Goal: Transaction & Acquisition: Purchase product/service

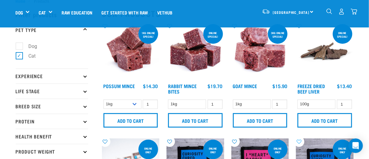
scroll to position [30, 0]
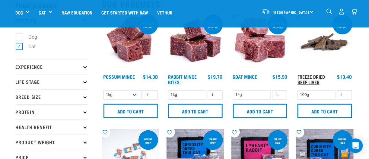
click at [317, 77] on link "Freeze Dried Beef Liver" at bounding box center [311, 79] width 27 height 8
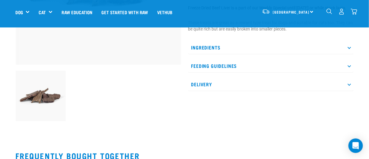
scroll to position [151, 0]
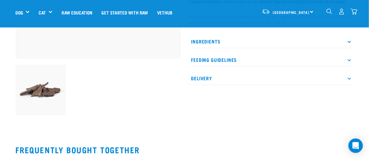
click at [349, 43] on icon at bounding box center [349, 41] width 3 height 3
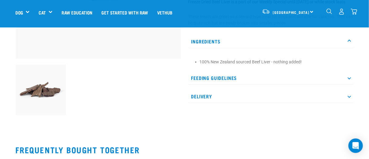
click at [349, 80] on icon at bounding box center [349, 77] width 3 height 3
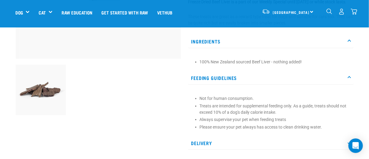
scroll to position [0, 0]
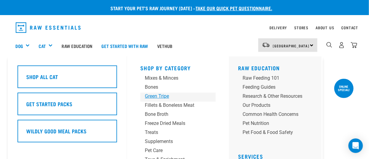
click at [148, 96] on div "Green Tripe" at bounding box center [173, 96] width 56 height 7
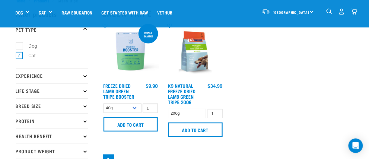
scroll to position [30, 0]
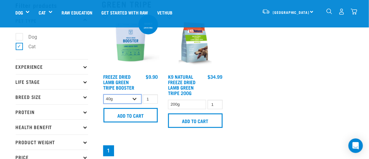
click at [136, 100] on select "40g 200g" at bounding box center [123, 98] width 38 height 9
click at [104, 94] on select "40g 200g" at bounding box center [123, 98] width 38 height 9
click at [135, 99] on select "40g 200g" at bounding box center [123, 98] width 38 height 9
click at [104, 94] on select "40g 200g" at bounding box center [123, 98] width 38 height 9
click at [136, 96] on select "40g 200g" at bounding box center [123, 98] width 38 height 9
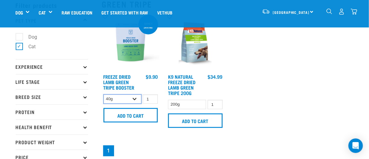
select select "348055"
click at [104, 94] on select "40g 200g" at bounding box center [123, 98] width 38 height 9
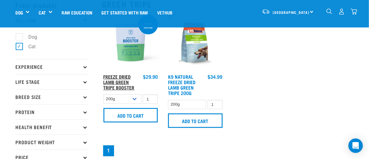
click at [116, 75] on link "Freeze Dried Lamb Green Tripe Booster" at bounding box center [119, 82] width 31 height 14
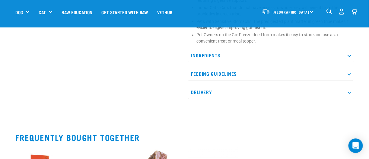
scroll to position [332, 0]
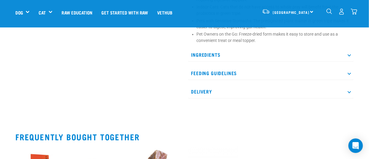
click at [351, 55] on p "Ingredients" at bounding box center [270, 55] width 165 height 14
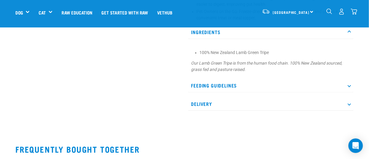
scroll to position [362, 0]
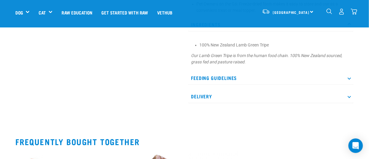
click at [350, 77] on icon at bounding box center [349, 77] width 3 height 3
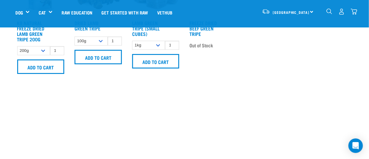
scroll to position [573, 0]
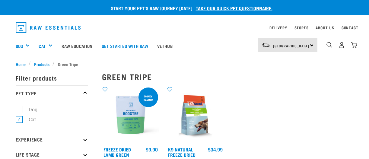
select select "348055"
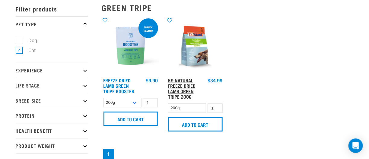
click at [179, 85] on link "K9 Natural Freeze Dried Lamb Green Tripe 200g" at bounding box center [181, 88] width 27 height 19
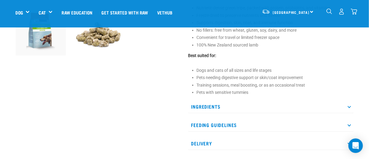
scroll to position [241, 0]
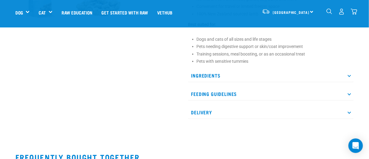
click at [348, 93] on p "Feeding Guidelines" at bounding box center [270, 94] width 165 height 14
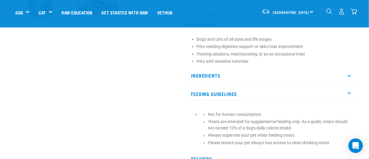
scroll to position [272, 0]
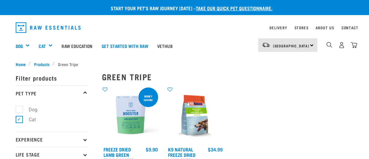
select select "348055"
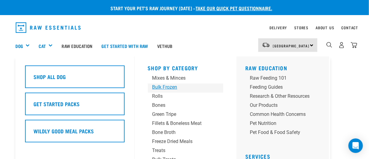
click at [155, 86] on div "Bulk Frozen" at bounding box center [180, 87] width 56 height 7
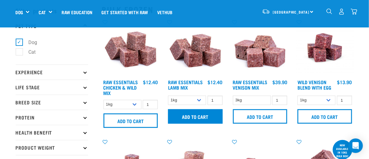
scroll to position [30, 0]
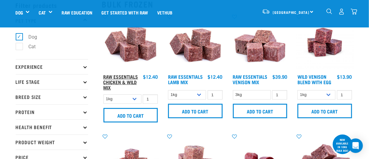
click at [126, 80] on link "Raw Essentials Chicken & Wild Mix" at bounding box center [121, 82] width 35 height 14
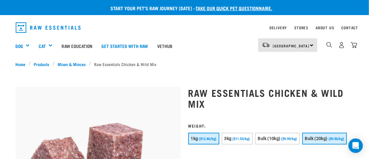
click at [330, 137] on span "($9.50/kg)" at bounding box center [337, 139] width 16 height 4
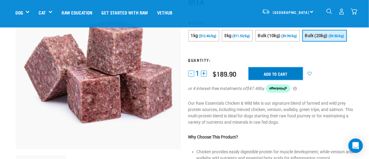
click at [292, 73] on input "Add to cart" at bounding box center [276, 73] width 54 height 13
click at [355, 11] on img "dropdown navigation" at bounding box center [354, 11] width 6 height 6
click at [353, 12] on img "dropdown navigation" at bounding box center [354, 11] width 6 height 6
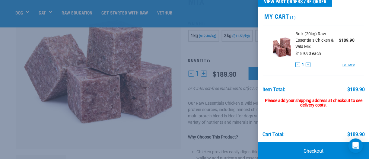
scroll to position [21, 0]
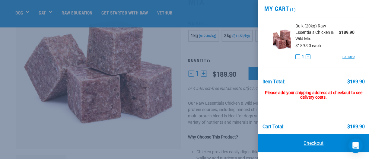
click at [308, 144] on link "Checkout" at bounding box center [313, 143] width 111 height 18
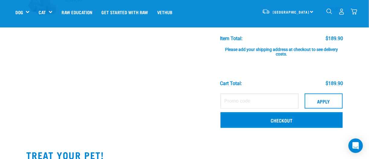
scroll to position [60, 0]
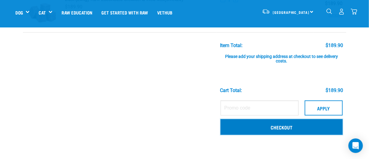
click at [261, 127] on link "Checkout" at bounding box center [282, 127] width 122 height 16
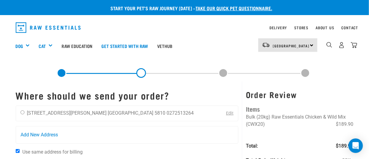
scroll to position [30, 0]
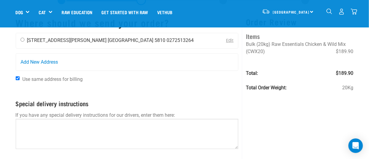
click at [22, 39] on input "radio" at bounding box center [23, 40] width 4 height 4
radio input "true"
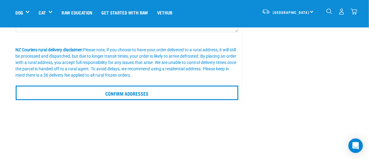
scroll to position [151, 0]
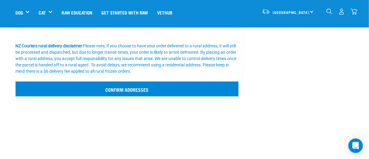
click at [113, 91] on input "Confirm addresses" at bounding box center [127, 89] width 223 height 14
